Goal: Check status: Check status

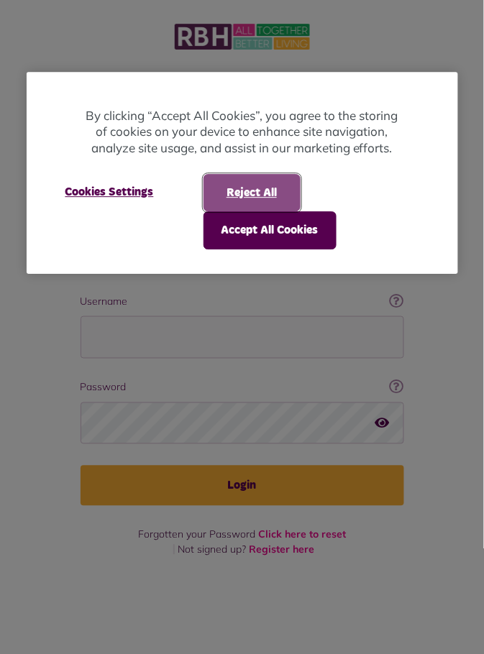
click at [267, 199] on button "Reject All" at bounding box center [251, 192] width 97 height 37
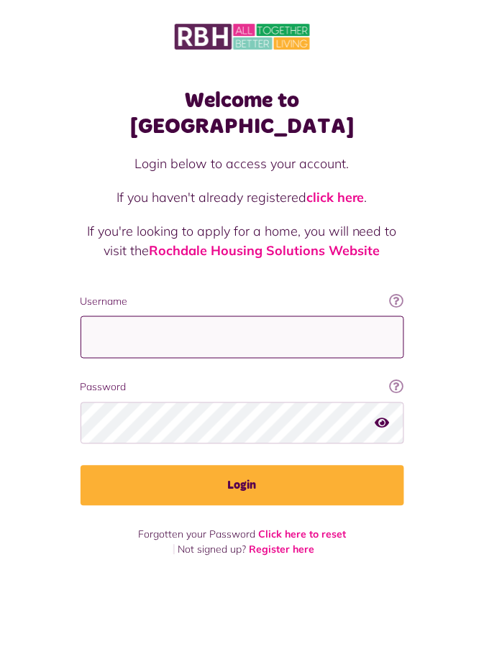
click at [153, 316] on input "Username" at bounding box center [241, 337] width 323 height 42
type input "**********"
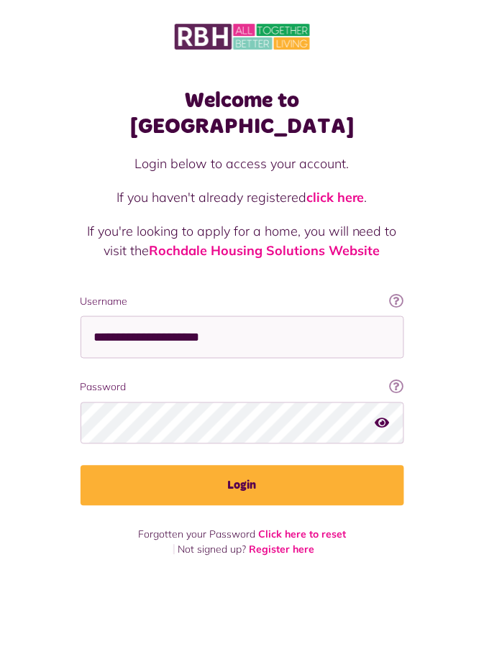
click at [80, 466] on button "Login" at bounding box center [241, 486] width 323 height 40
click at [303, 466] on button "Login" at bounding box center [241, 486] width 323 height 40
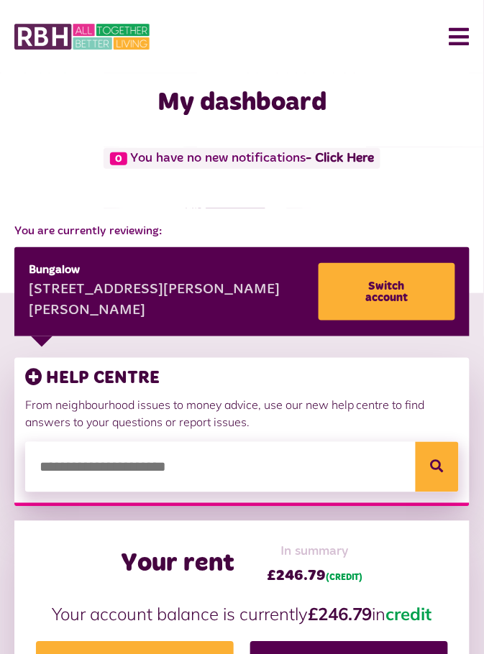
click at [458, 40] on button "Menu" at bounding box center [453, 36] width 31 height 45
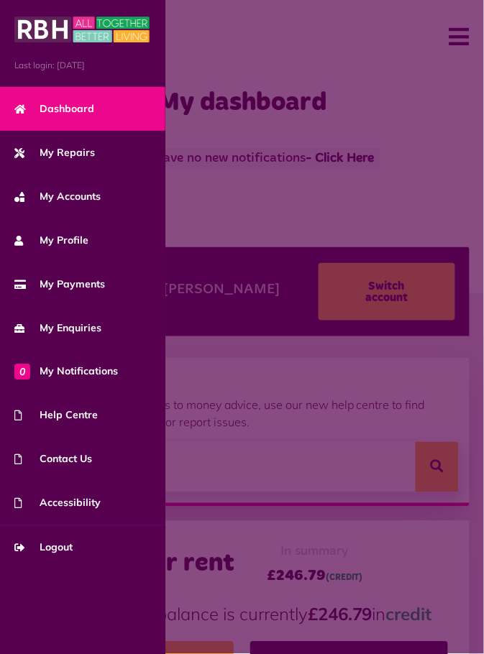
click at [81, 158] on span "My Repairs" at bounding box center [54, 152] width 80 height 15
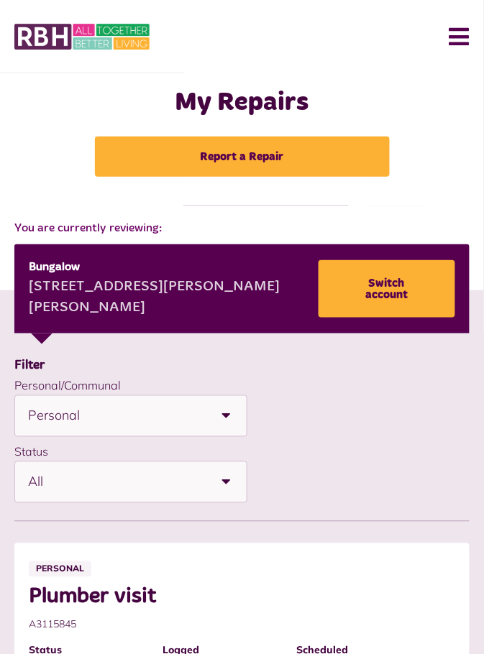
click at [456, 38] on button "Menu" at bounding box center [453, 36] width 31 height 45
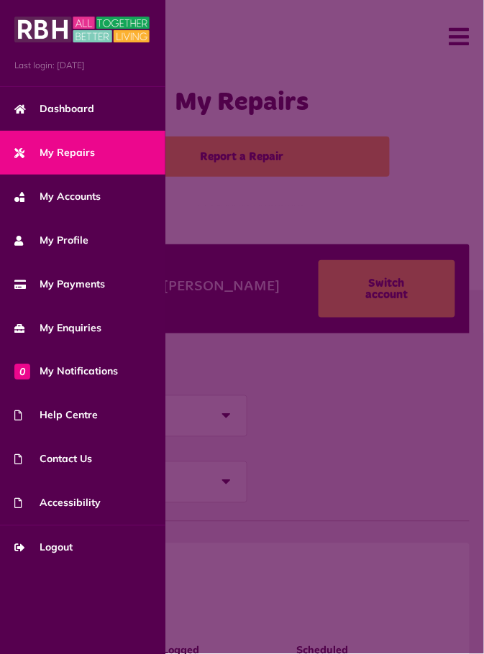
click at [83, 333] on span "My Enquiries" at bounding box center [57, 327] width 87 height 15
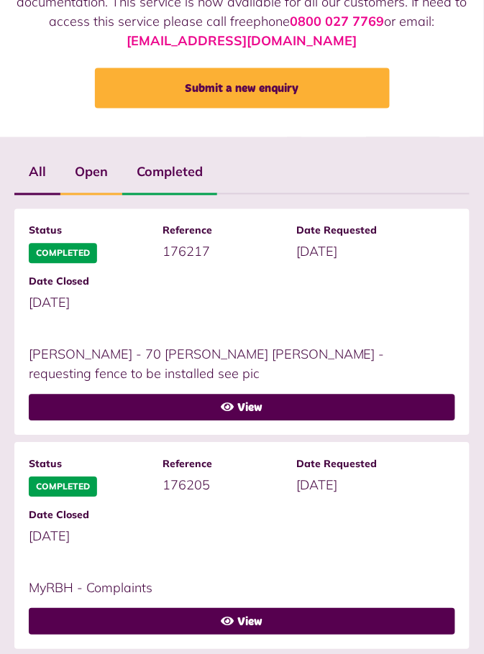
scroll to position [202, 0]
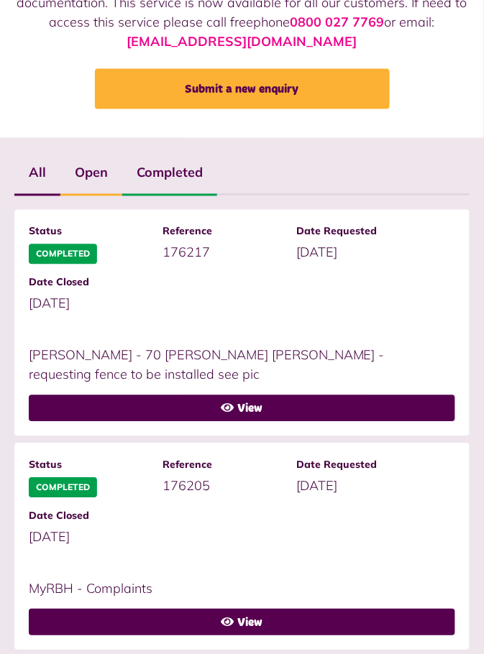
click at [331, 402] on link "View" at bounding box center [242, 408] width 426 height 27
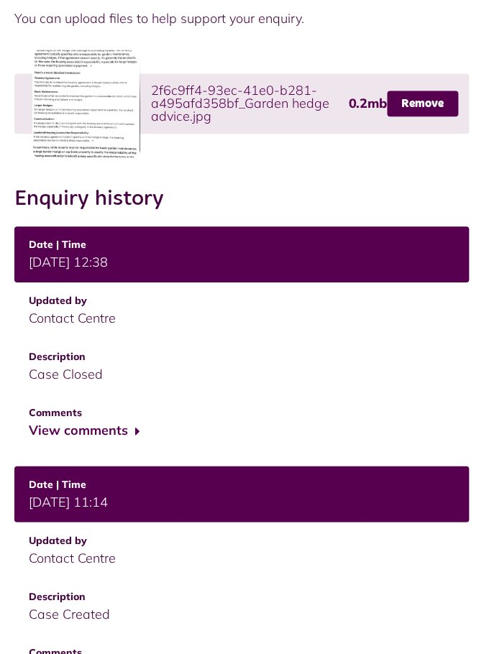
scroll to position [343, 0]
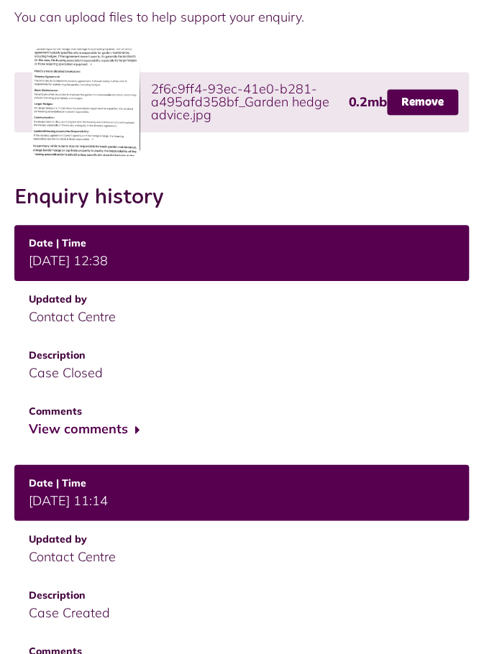
click at [139, 428] on button "View comments" at bounding box center [84, 430] width 111 height 21
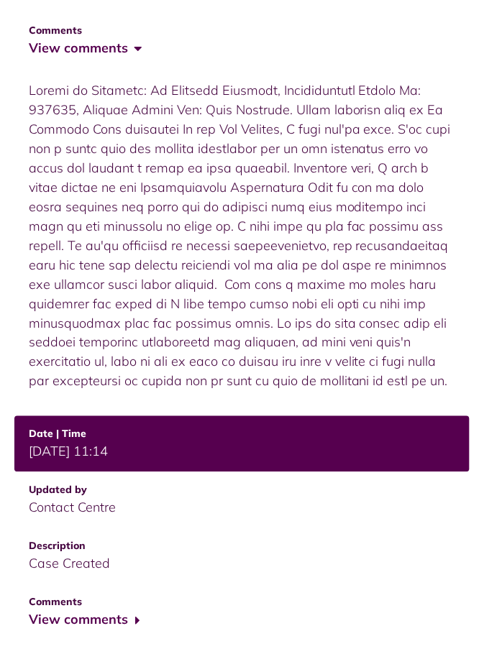
scroll to position [739, 0]
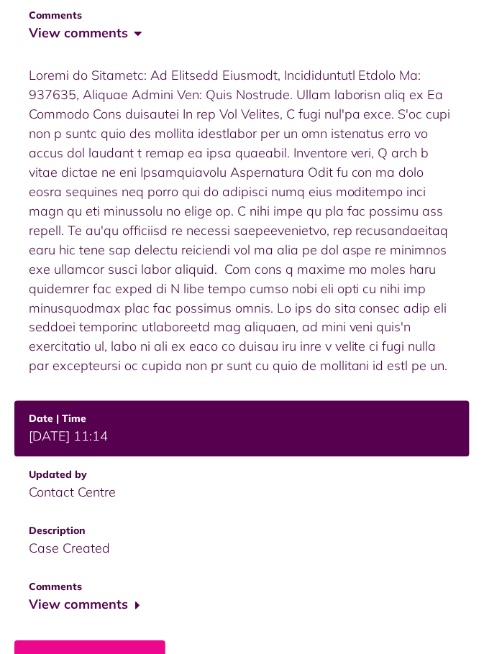
click at [134, 616] on button "View comments" at bounding box center [84, 605] width 111 height 21
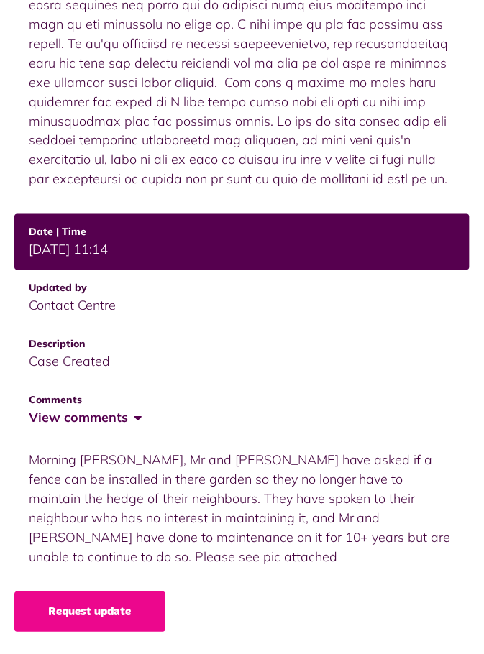
scroll to position [942, 0]
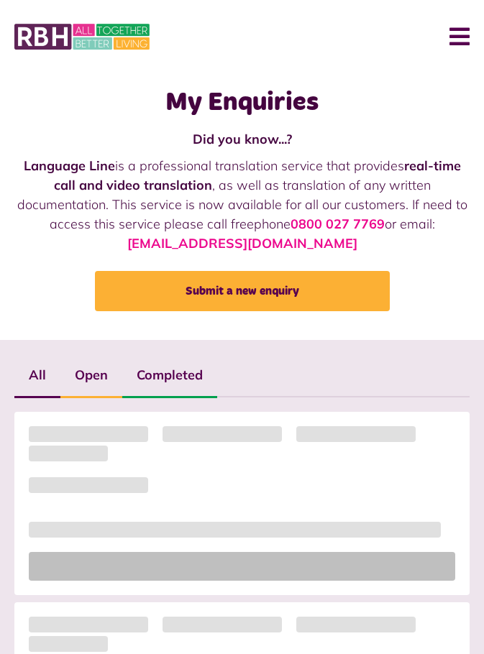
scroll to position [202, 0]
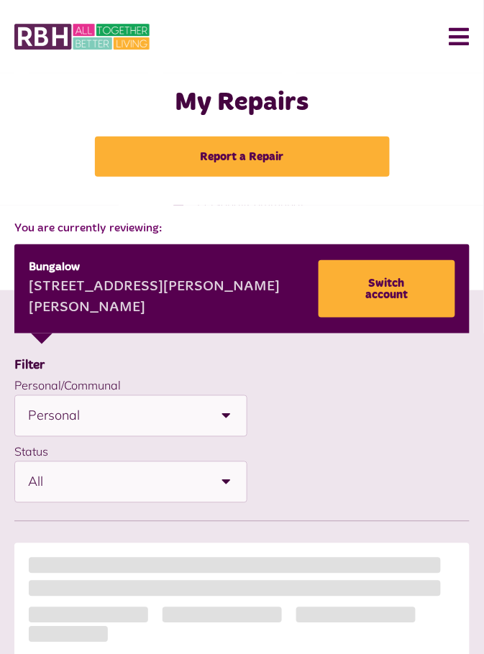
click at [461, 37] on button "Menu" at bounding box center [453, 36] width 31 height 45
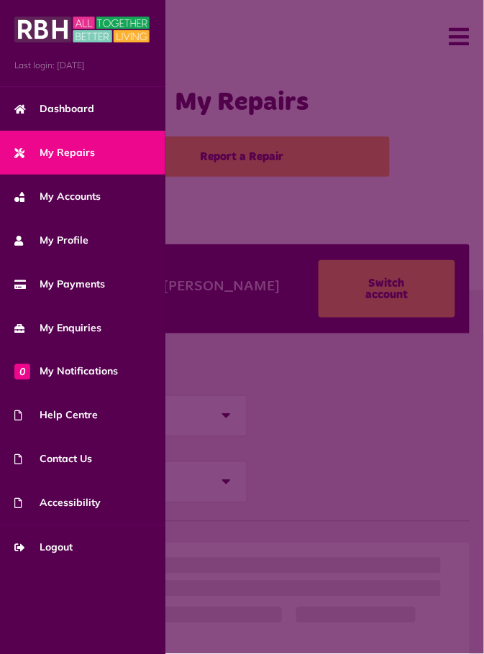
click at [57, 545] on span "Logout" at bounding box center [43, 547] width 58 height 15
